Goal: Entertainment & Leisure: Consume media (video, audio)

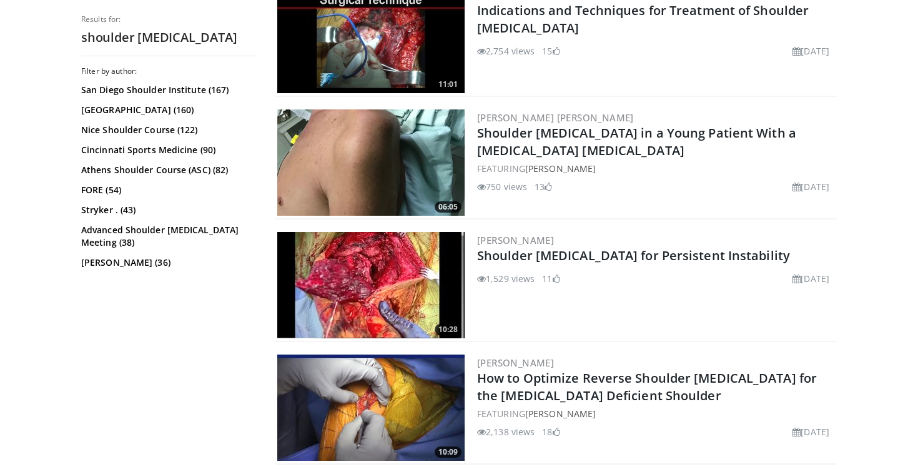
scroll to position [522, 0]
click at [364, 242] on img at bounding box center [370, 284] width 187 height 106
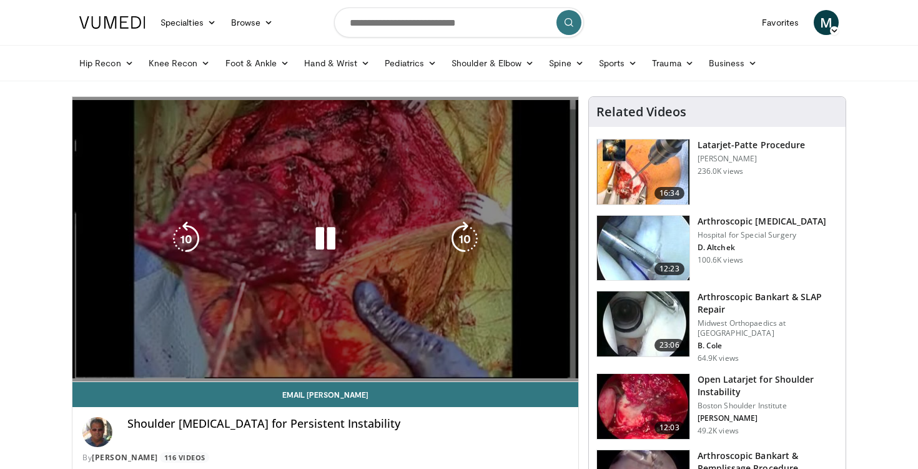
click at [565, 368] on video-js "**********" at bounding box center [325, 239] width 506 height 285
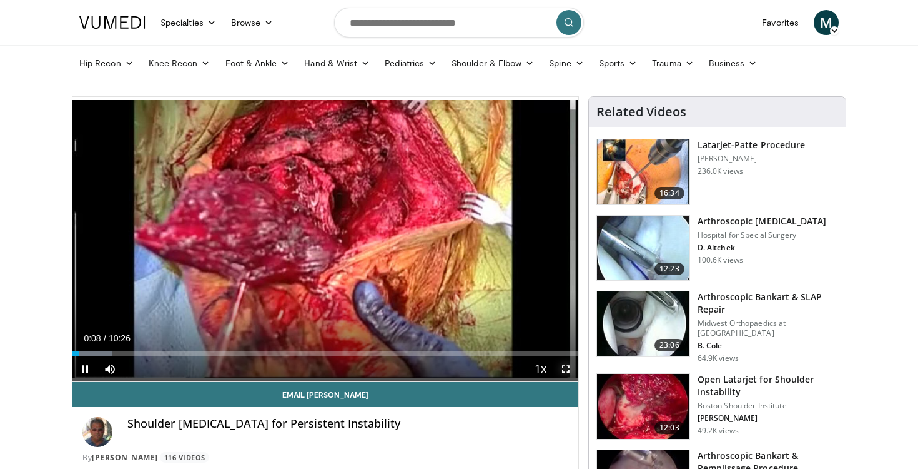
click at [557, 369] on span "Video Player" at bounding box center [565, 368] width 25 height 25
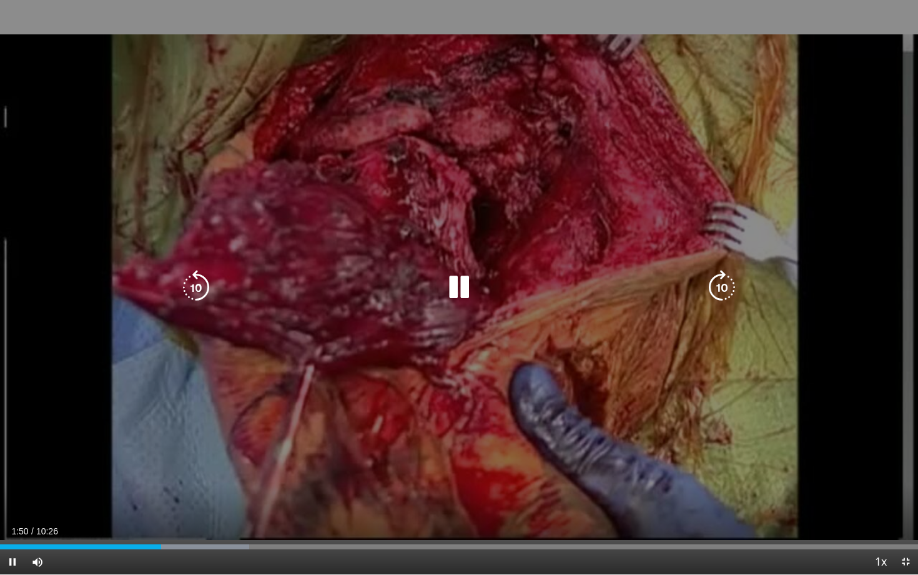
click at [469, 290] on icon "Video Player" at bounding box center [459, 287] width 35 height 35
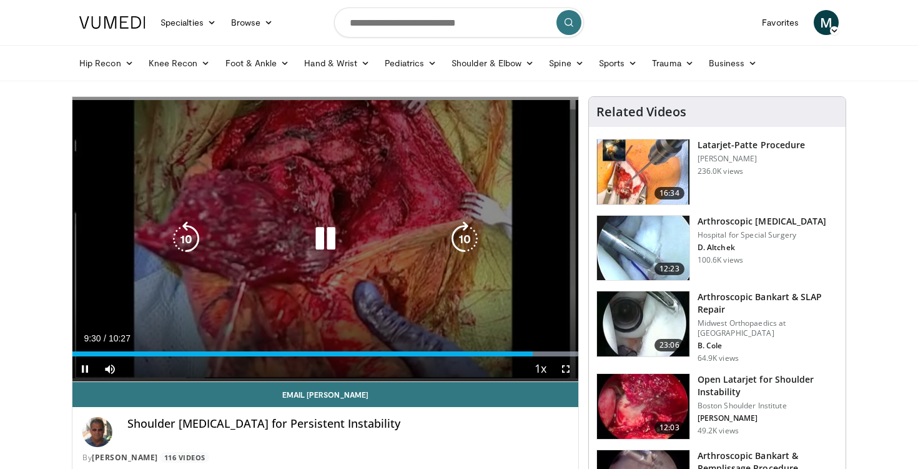
click at [332, 242] on icon "Video Player" at bounding box center [325, 238] width 35 height 35
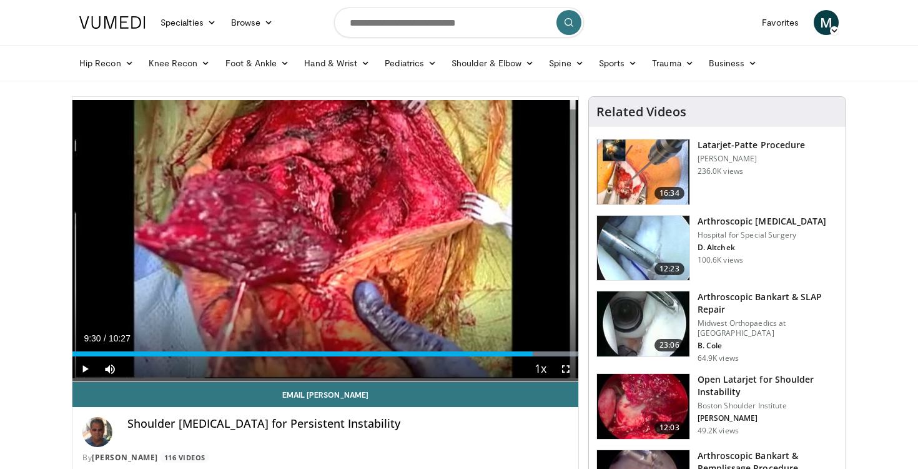
scroll to position [99, 0]
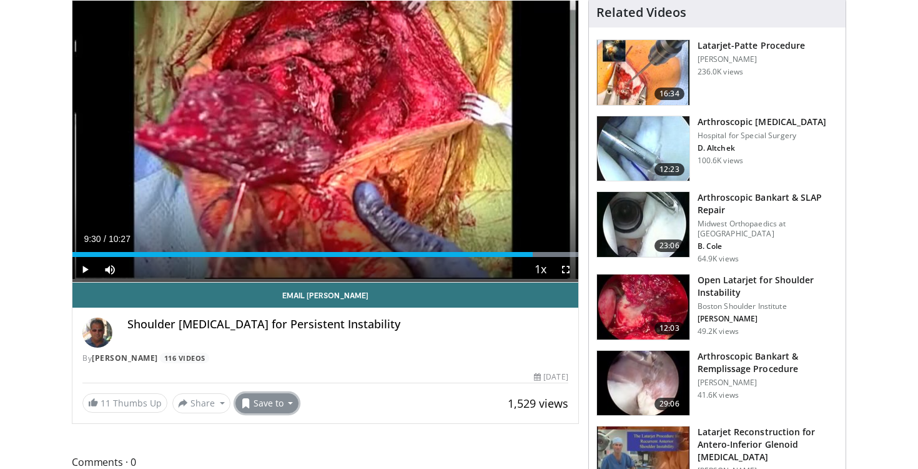
click at [287, 404] on button "Save to" at bounding box center [268, 403] width 64 height 20
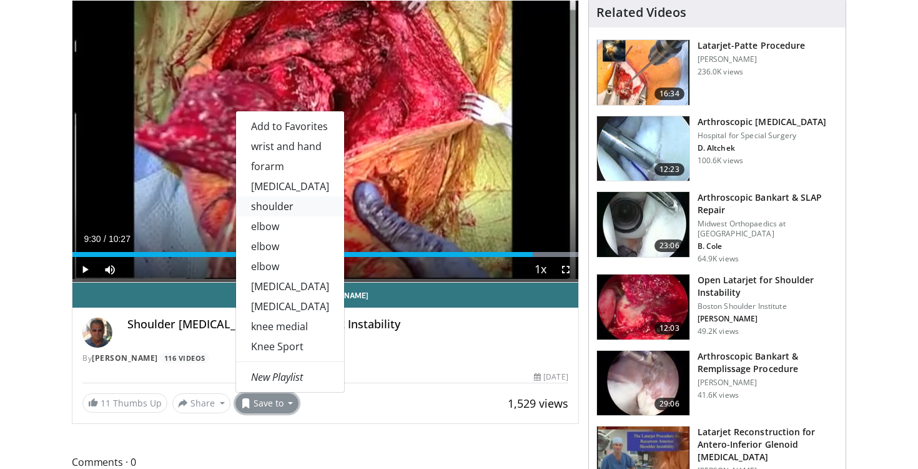
click at [285, 210] on link "shoulder" at bounding box center [290, 206] width 108 height 20
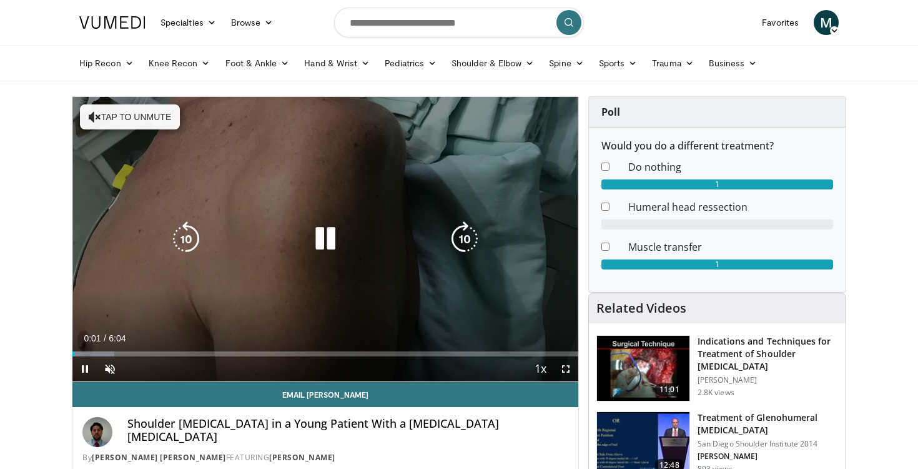
click at [145, 120] on button "Tap to unmute" at bounding box center [130, 116] width 100 height 25
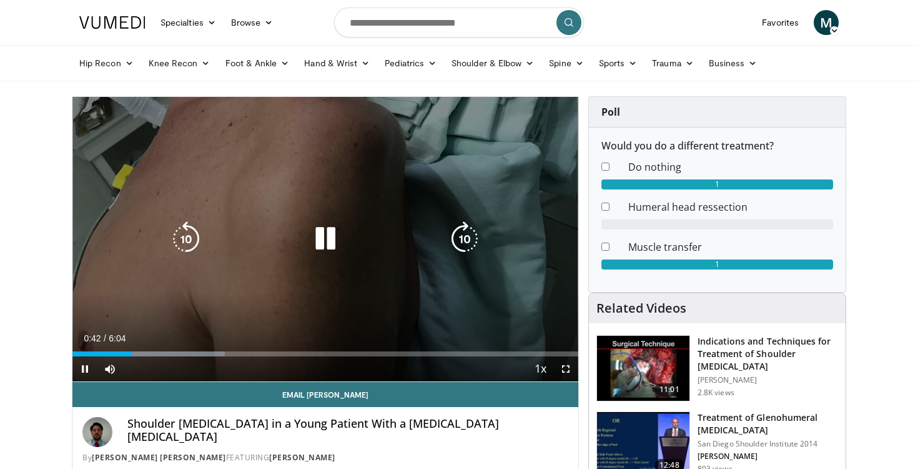
click at [324, 228] on icon "Video Player" at bounding box center [325, 238] width 35 height 35
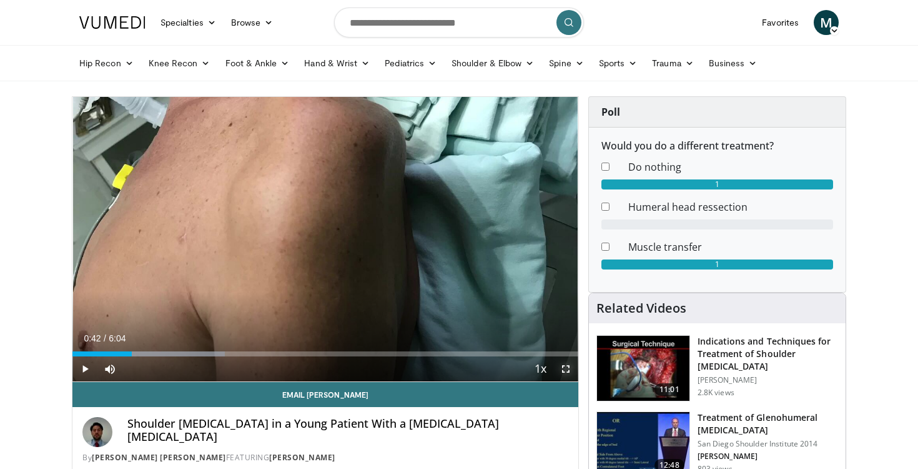
click at [575, 371] on span "Video Player" at bounding box center [565, 368] width 25 height 25
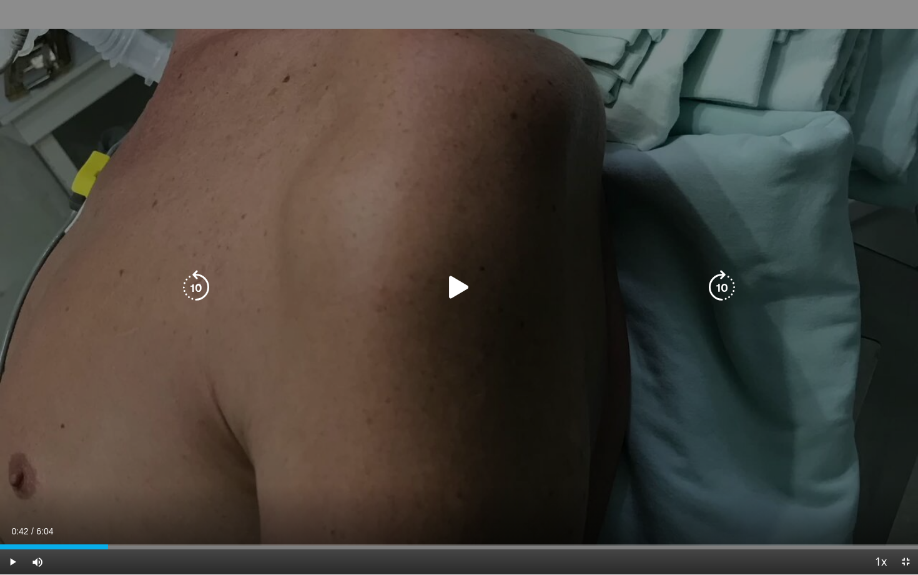
click at [436, 287] on div "Video Player" at bounding box center [459, 287] width 551 height 25
click at [445, 287] on icon "Video Player" at bounding box center [459, 287] width 35 height 35
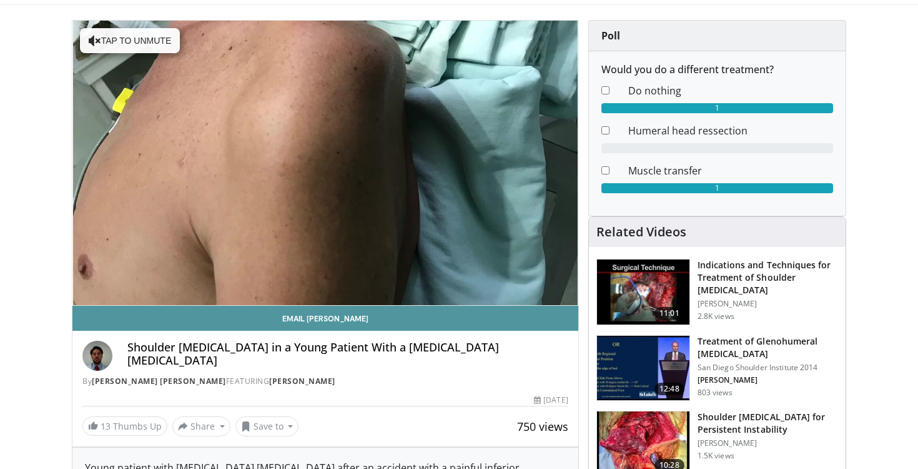
scroll to position [90, 0]
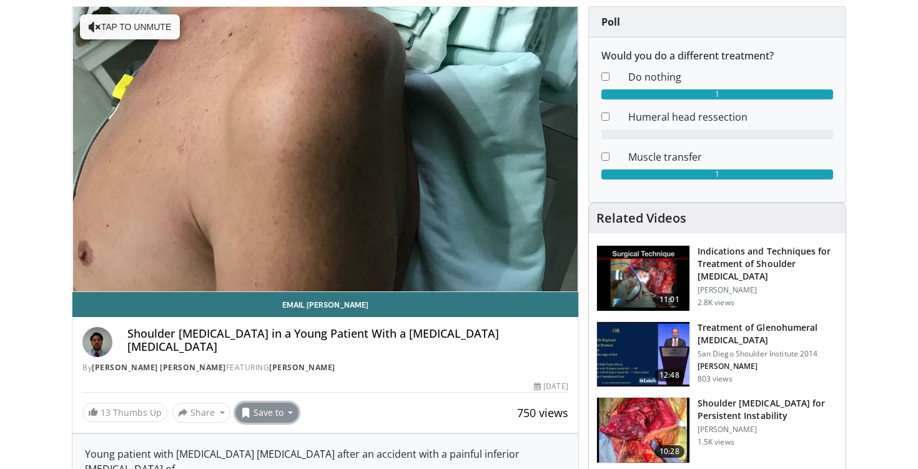
click at [280, 420] on button "Save to" at bounding box center [268, 412] width 64 height 20
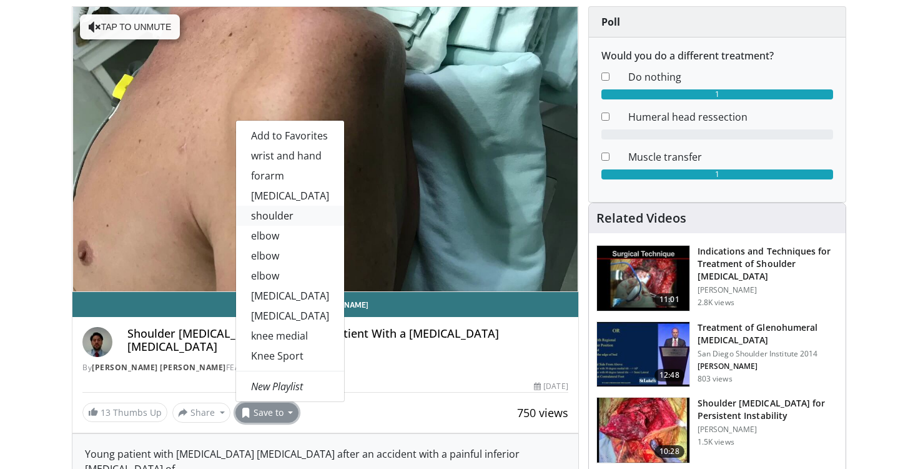
click at [280, 216] on link "shoulder" at bounding box center [290, 216] width 108 height 20
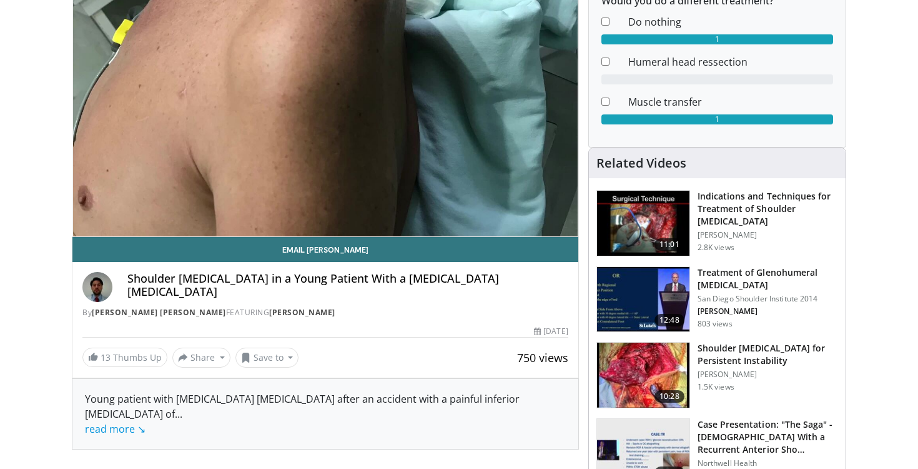
scroll to position [189, 0]
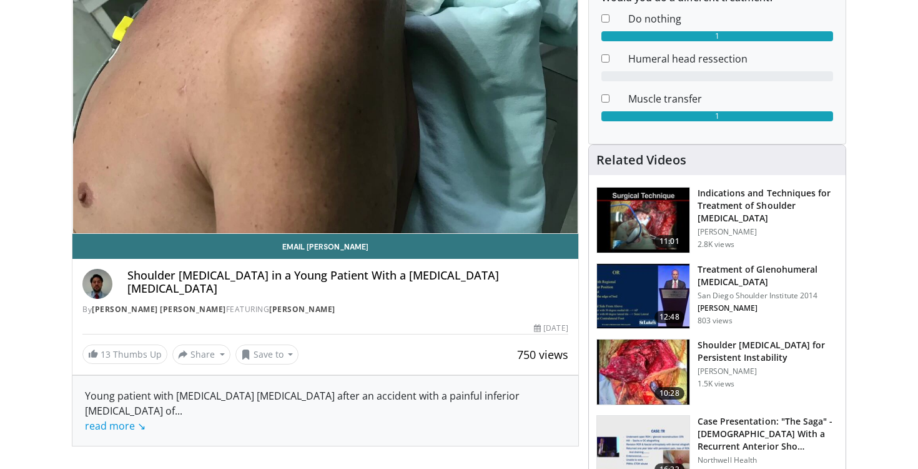
click at [638, 359] on img at bounding box center [643, 371] width 92 height 65
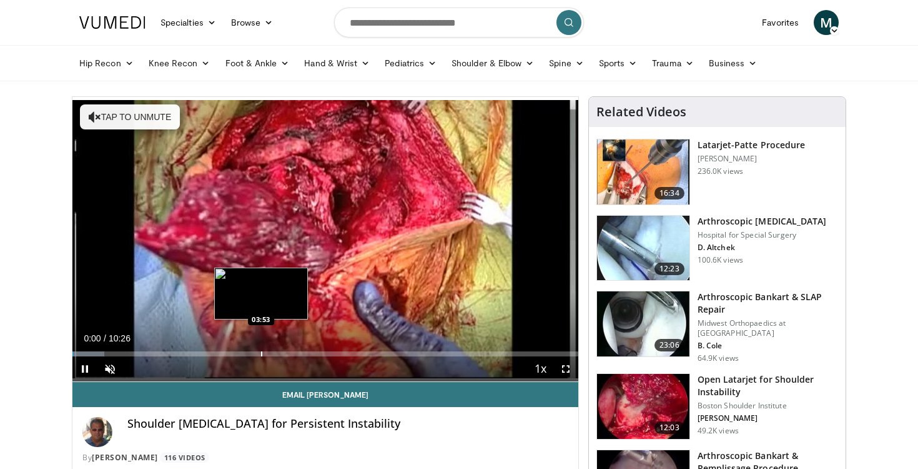
click at [261, 349] on div "Loaded : 6.32% 00:00 03:53" at bounding box center [325, 350] width 506 height 12
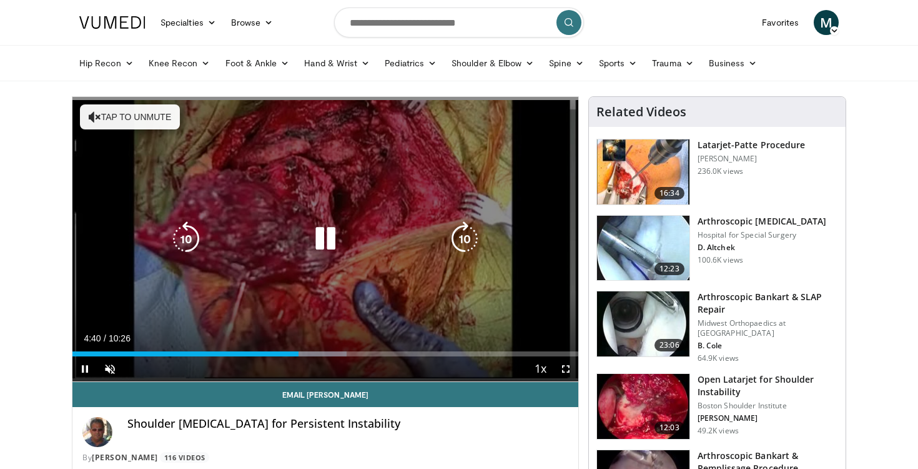
click at [334, 238] on icon "Video Player" at bounding box center [325, 238] width 35 height 35
